Goal: Task Accomplishment & Management: Use online tool/utility

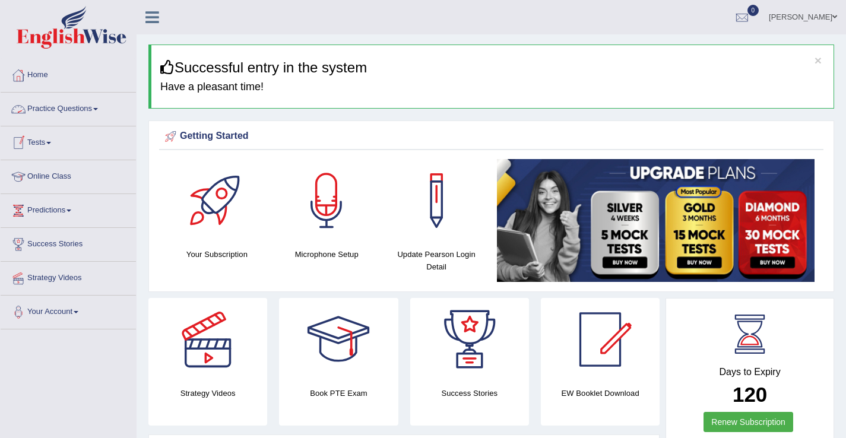
click at [46, 142] on link "Tests" at bounding box center [68, 141] width 135 height 30
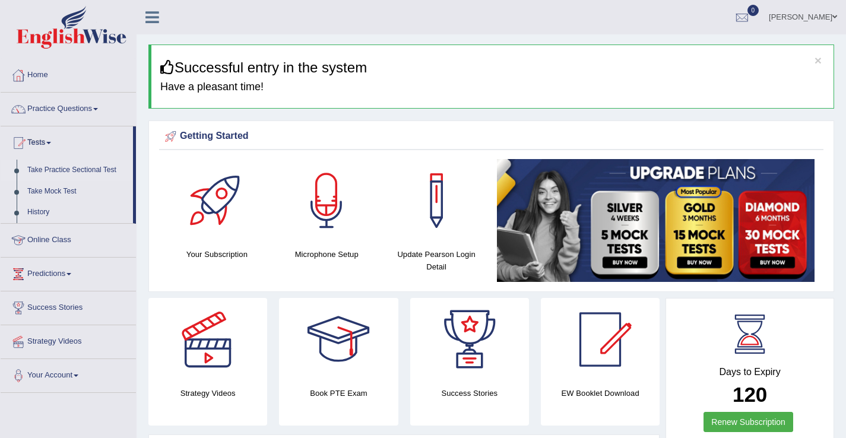
click at [66, 169] on link "Take Practice Sectional Test" at bounding box center [77, 170] width 111 height 21
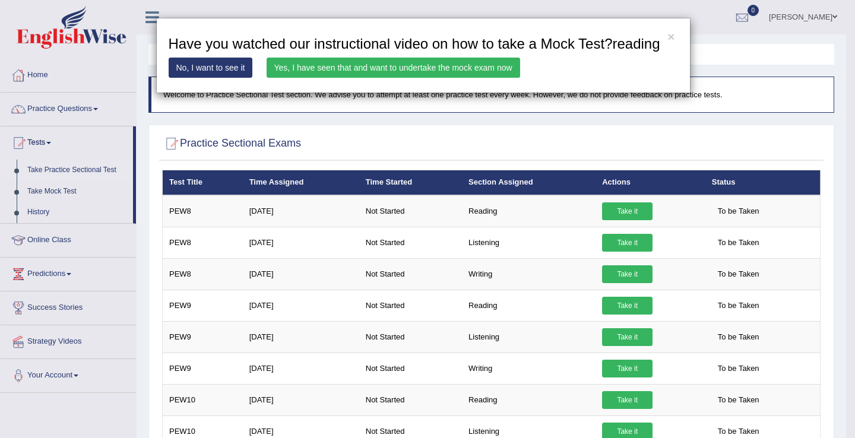
click at [473, 78] on link "Yes, I have seen that and want to undertake the mock exam now" at bounding box center [393, 68] width 253 height 20
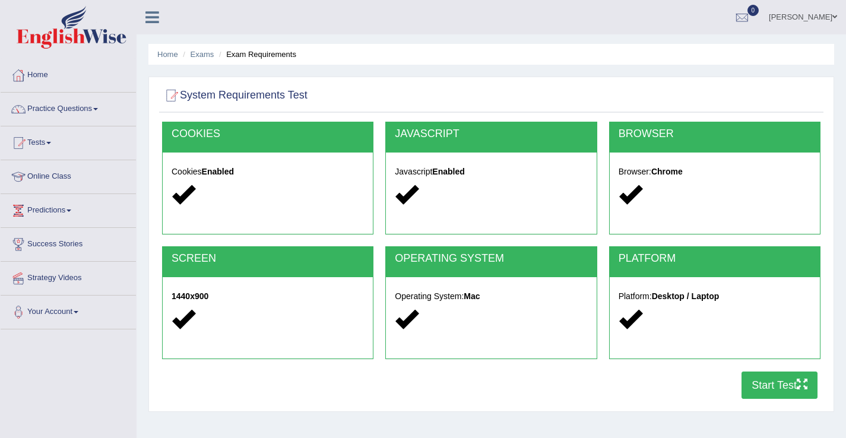
click at [780, 391] on button "Start Test" at bounding box center [779, 385] width 76 height 27
